Goal: Task Accomplishment & Management: Use online tool/utility

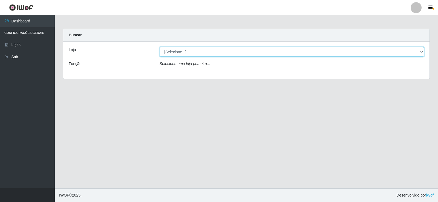
click at [396, 51] on select "[Selecione...] SuperFácil Atacado - [GEOGRAPHIC_DATA]" at bounding box center [291, 52] width 264 height 10
select select "504"
click at [159, 47] on select "[Selecione...] SuperFácil Atacado - [GEOGRAPHIC_DATA]" at bounding box center [291, 52] width 264 height 10
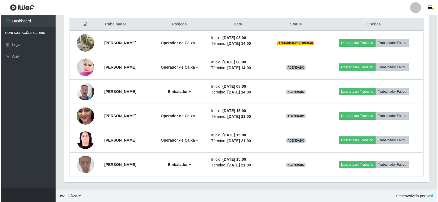
scroll to position [210, 0]
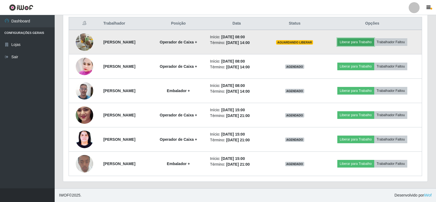
click at [374, 41] on button "Liberar para Trabalho" at bounding box center [355, 42] width 37 height 8
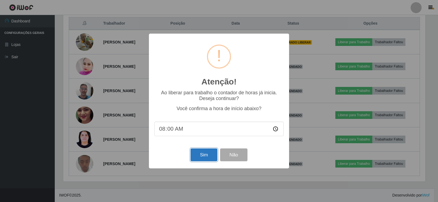
click at [211, 155] on button "Sim" at bounding box center [203, 154] width 27 height 13
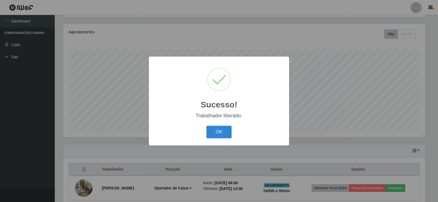
click at [224, 126] on div "OK Cancel" at bounding box center [218, 132] width 129 height 16
click at [226, 132] on button "OK" at bounding box center [218, 132] width 25 height 13
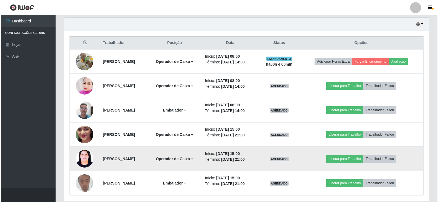
scroll to position [210, 0]
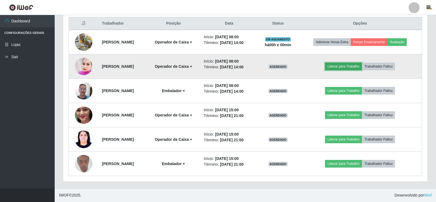
click at [341, 68] on button "Liberar para Trabalho" at bounding box center [343, 67] width 37 height 8
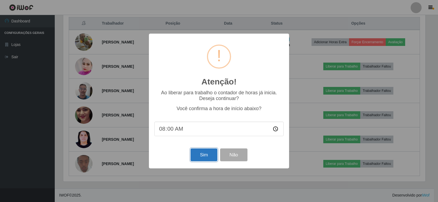
click at [210, 159] on button "Sim" at bounding box center [203, 154] width 27 height 13
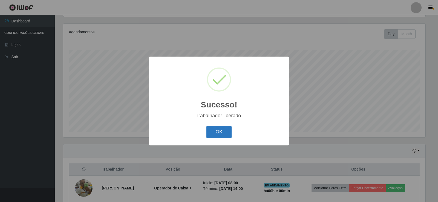
click at [218, 132] on button "OK" at bounding box center [218, 132] width 25 height 13
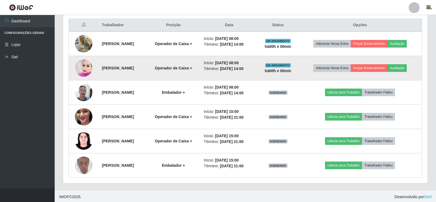
scroll to position [210, 0]
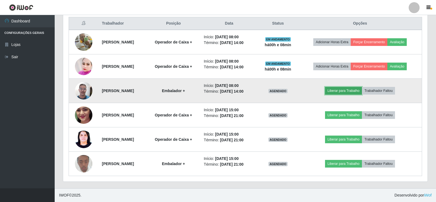
click at [354, 91] on button "Liberar para Trabalho" at bounding box center [343, 91] width 37 height 8
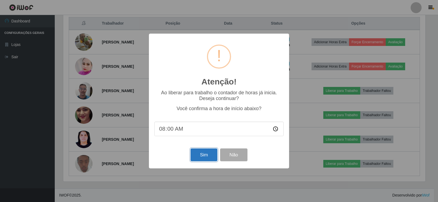
click at [202, 157] on button "Sim" at bounding box center [203, 154] width 27 height 13
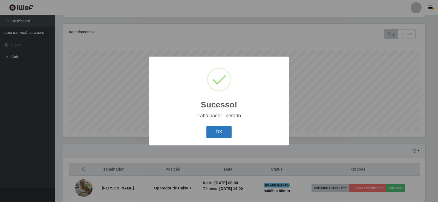
click at [221, 132] on button "OK" at bounding box center [218, 132] width 25 height 13
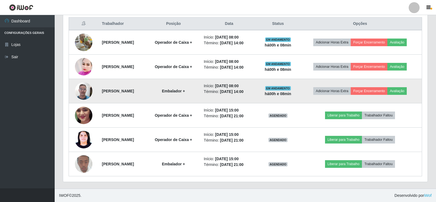
scroll to position [210, 0]
